Goal: Transaction & Acquisition: Purchase product/service

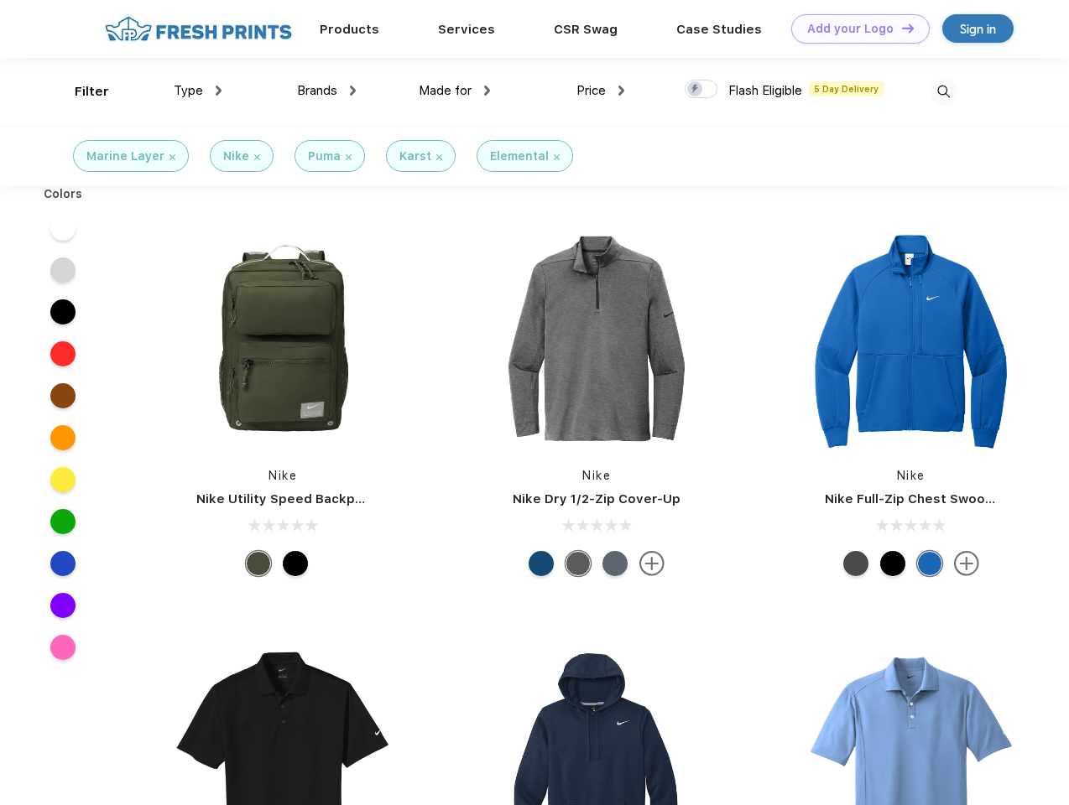
click at [854, 29] on link "Add your Logo Design Tool" at bounding box center [860, 28] width 138 height 29
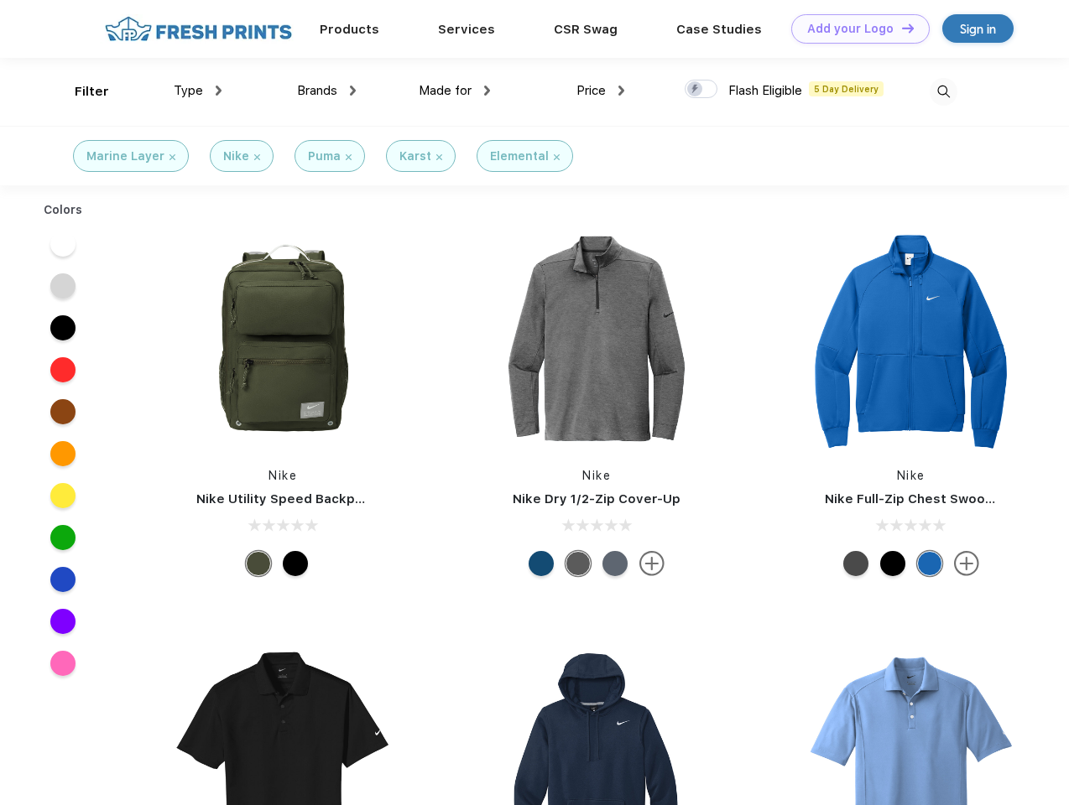
click at [0, 0] on div "Design Tool" at bounding box center [0, 0] width 0 height 0
click at [900, 28] on link "Add your Logo Design Tool" at bounding box center [860, 28] width 138 height 29
click at [81, 91] on div "Filter" at bounding box center [92, 91] width 34 height 19
click at [198, 91] on span "Type" at bounding box center [188, 90] width 29 height 15
click at [326, 91] on span "Brands" at bounding box center [317, 90] width 40 height 15
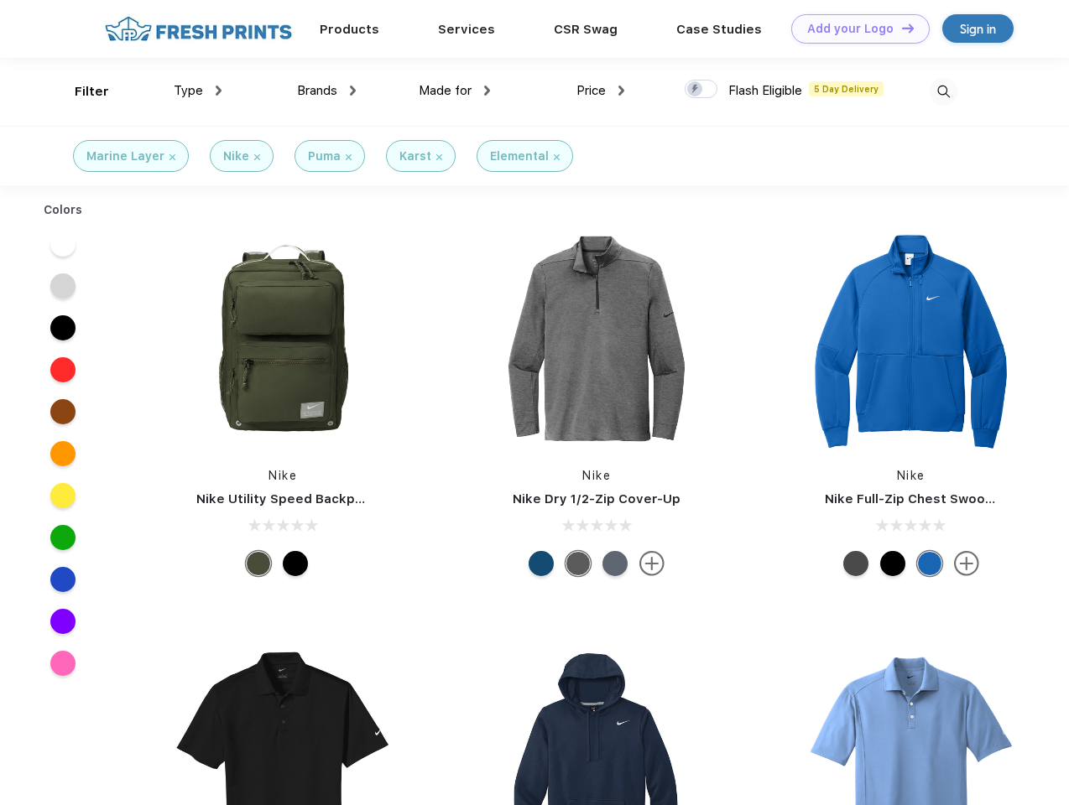
click at [455, 91] on span "Made for" at bounding box center [445, 90] width 53 height 15
click at [601, 91] on span "Price" at bounding box center [590, 90] width 29 height 15
click at [701, 90] on div at bounding box center [701, 89] width 33 height 18
click at [696, 90] on input "checkbox" at bounding box center [690, 84] width 11 height 11
click at [943, 91] on img at bounding box center [944, 92] width 28 height 28
